Goal: Task Accomplishment & Management: Complete application form

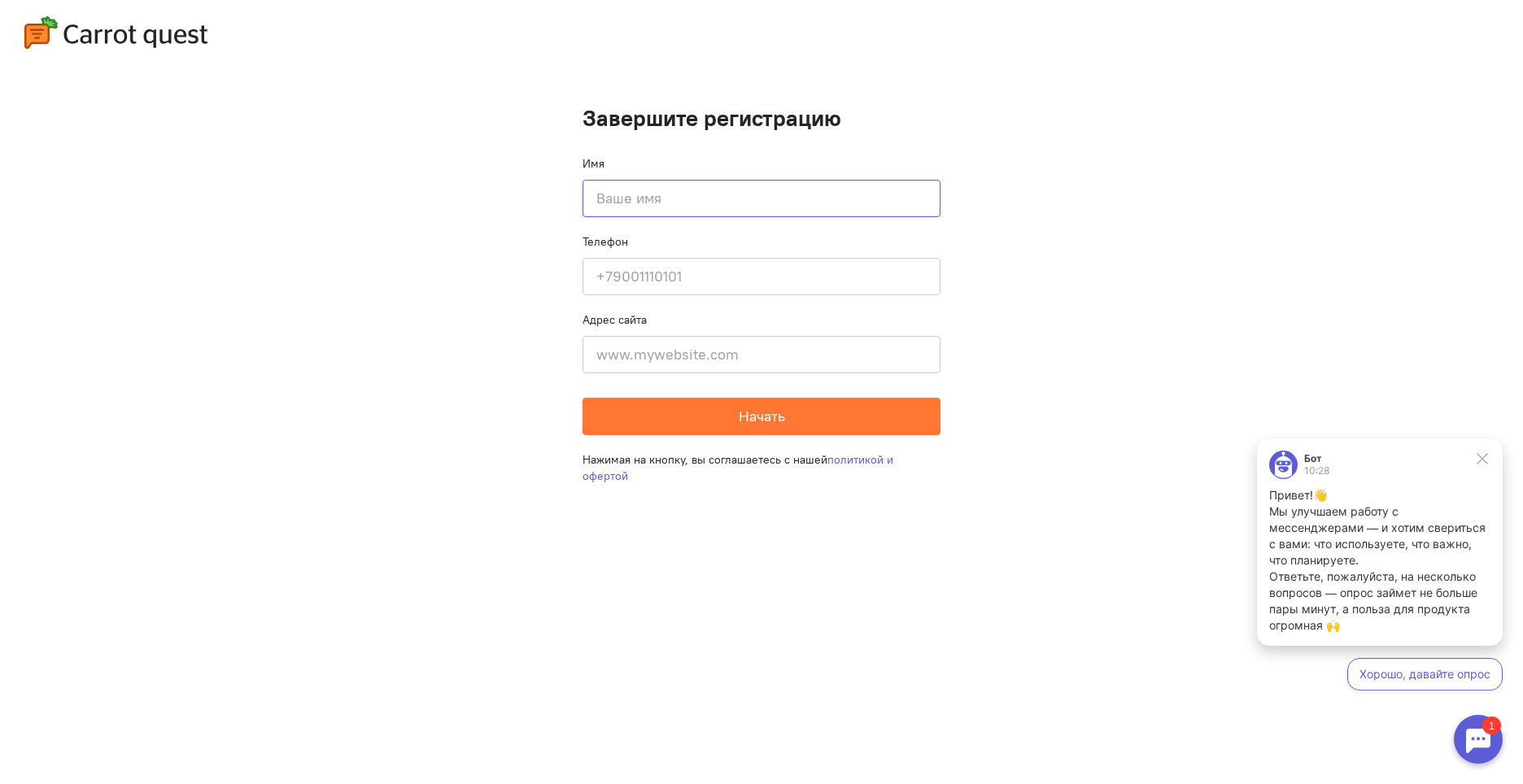
click at [668, 199] on input at bounding box center [761, 199] width 357 height 37
type input "G"
type input "[PERSON_NAME]"
click at [641, 277] on input at bounding box center [761, 277] width 357 height 37
type input "[PHONE_NUMBER]"
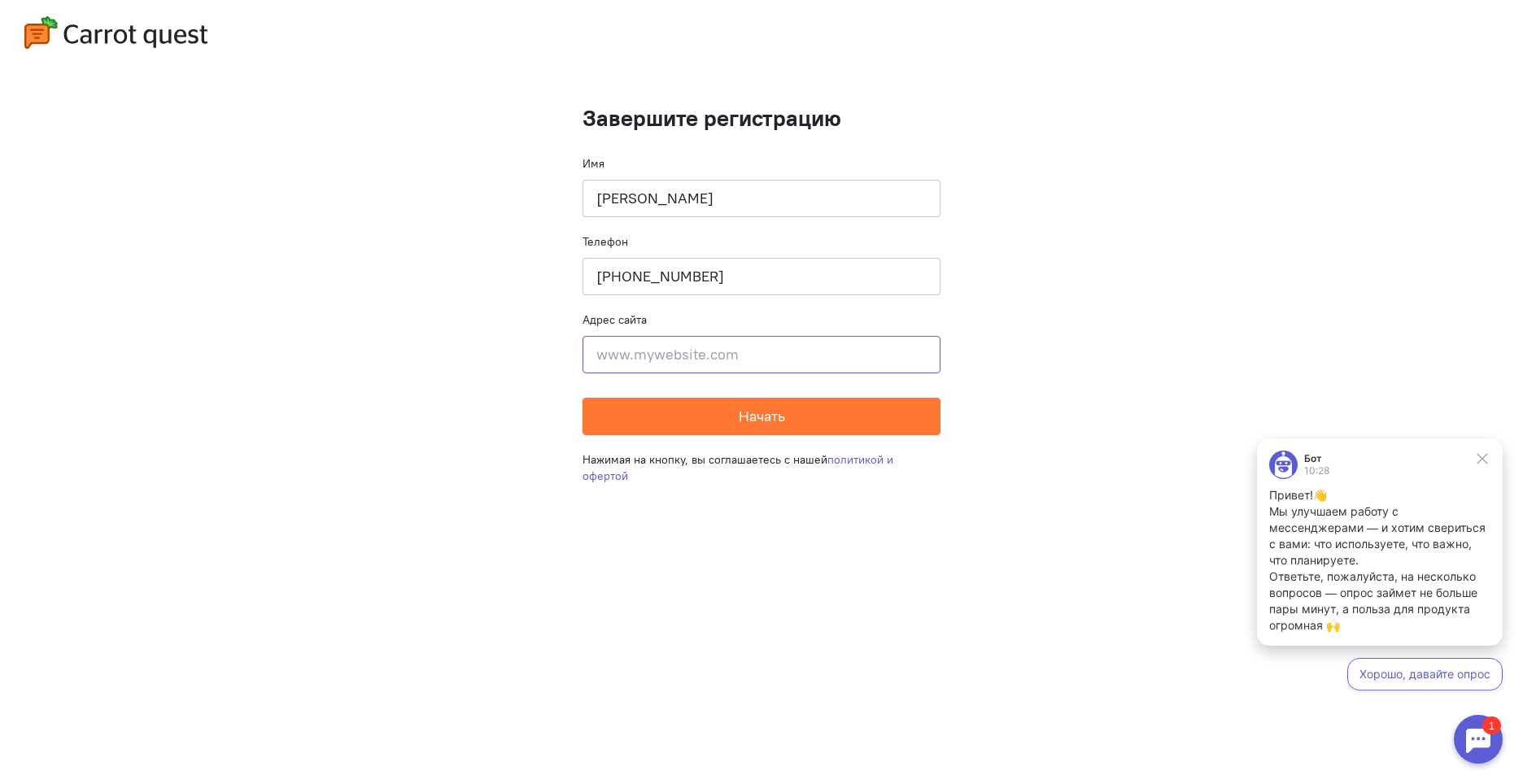
type input "[STREET_ADDRESS][PERSON_NAME]"
drag, startPoint x: 599, startPoint y: 356, endPoint x: 1289, endPoint y: 349, distance: 690.0
click at [1289, 349] on cq-completion-registration "Завершите регистрацию Имя [PERSON_NAME] Телефон [PHONE_NUMBER] Адрес сайта [STR…" at bounding box center [761, 392] width 1523 height 784
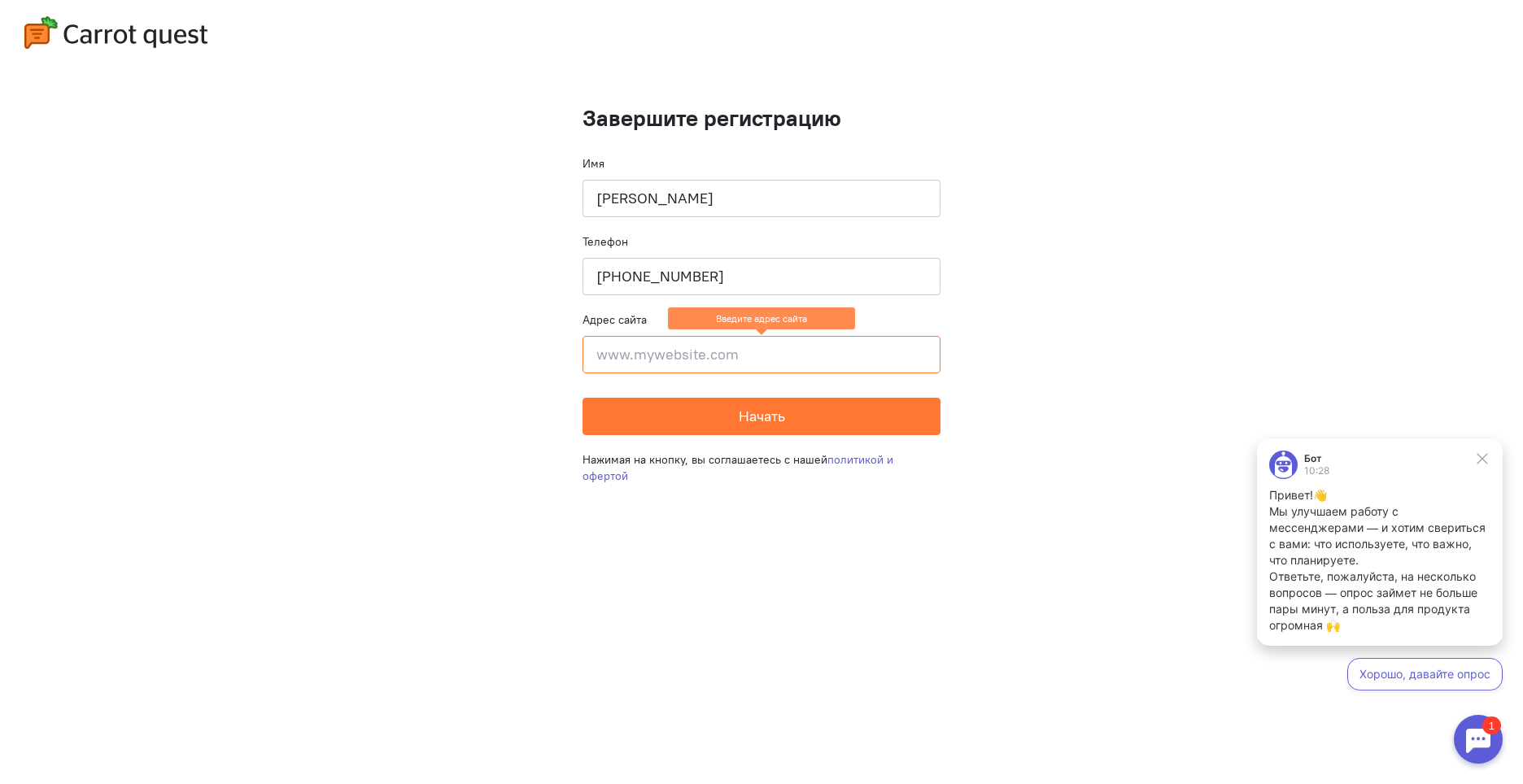
type input "W"
type input "[DOMAIN_NAME]"
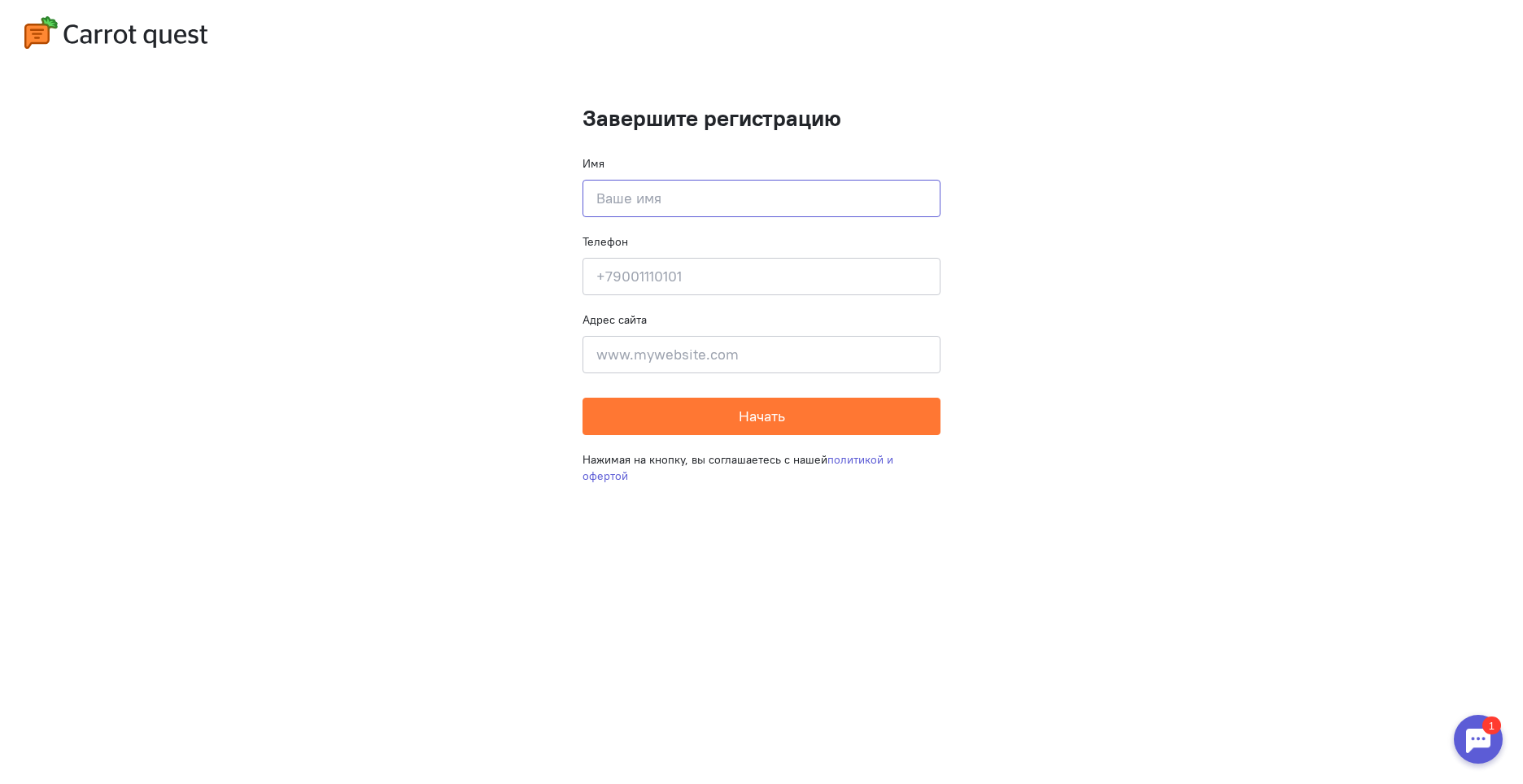
click at [656, 200] on input at bounding box center [761, 199] width 357 height 37
click at [1320, 393] on cq-completion-registration "Завершите регистрацию Имя Введите своё имя Телефон Введите свой телефон Адрес с…" at bounding box center [761, 392] width 1523 height 784
